Goal: Find specific page/section: Find specific page/section

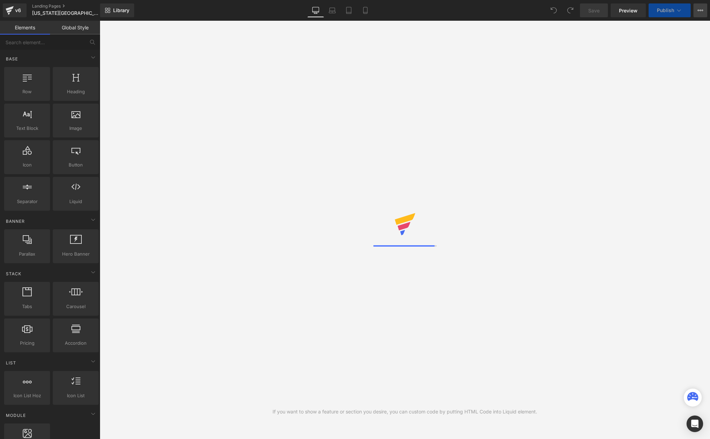
click at [702, 13] on button "View Live Page View with current Template Save Template to Library Schedule Pub…" at bounding box center [701, 10] width 14 height 14
click at [623, 11] on span "Preview" at bounding box center [628, 10] width 19 height 7
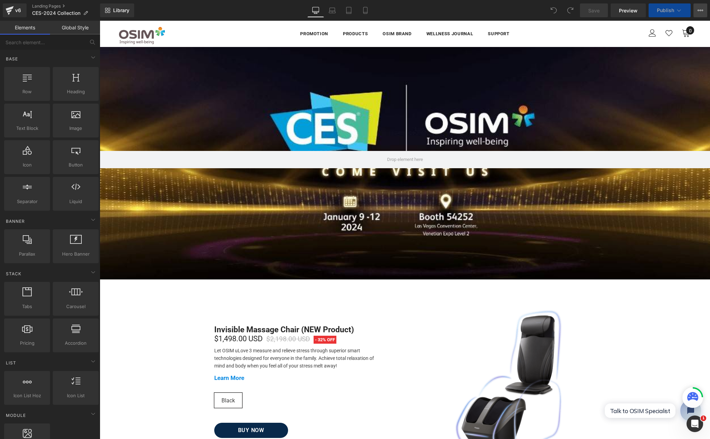
drag, startPoint x: 697, startPoint y: 9, endPoint x: 601, endPoint y: 1, distance: 96.3
click at [697, 9] on button "View Live Page View with current Template Save Template to Library Schedule Pub…" at bounding box center [701, 10] width 14 height 14
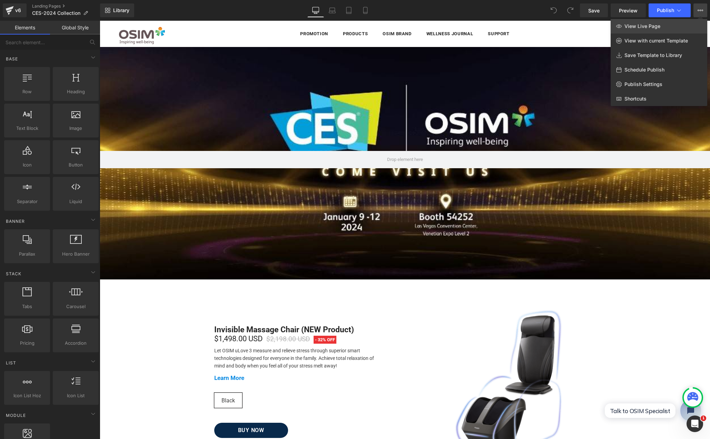
click at [690, 22] on link "View Live Page" at bounding box center [659, 26] width 97 height 14
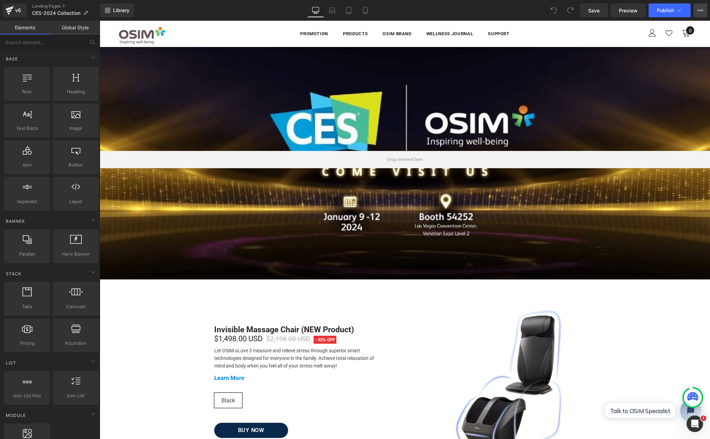
click at [698, 10] on icon at bounding box center [699, 10] width 2 height 1
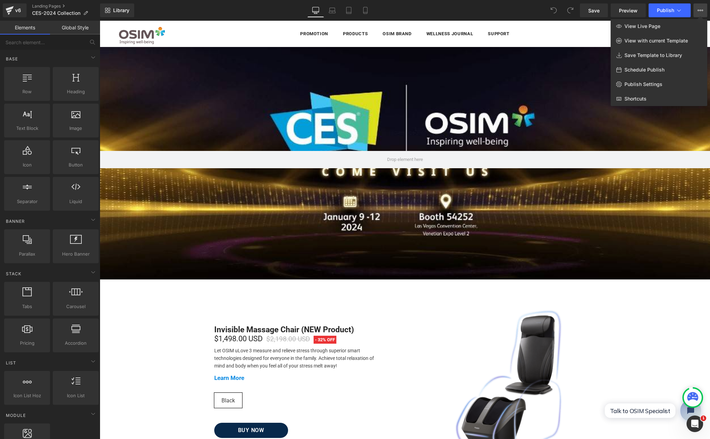
click at [558, 9] on span at bounding box center [554, 10] width 14 height 14
